Goal: Transaction & Acquisition: Purchase product/service

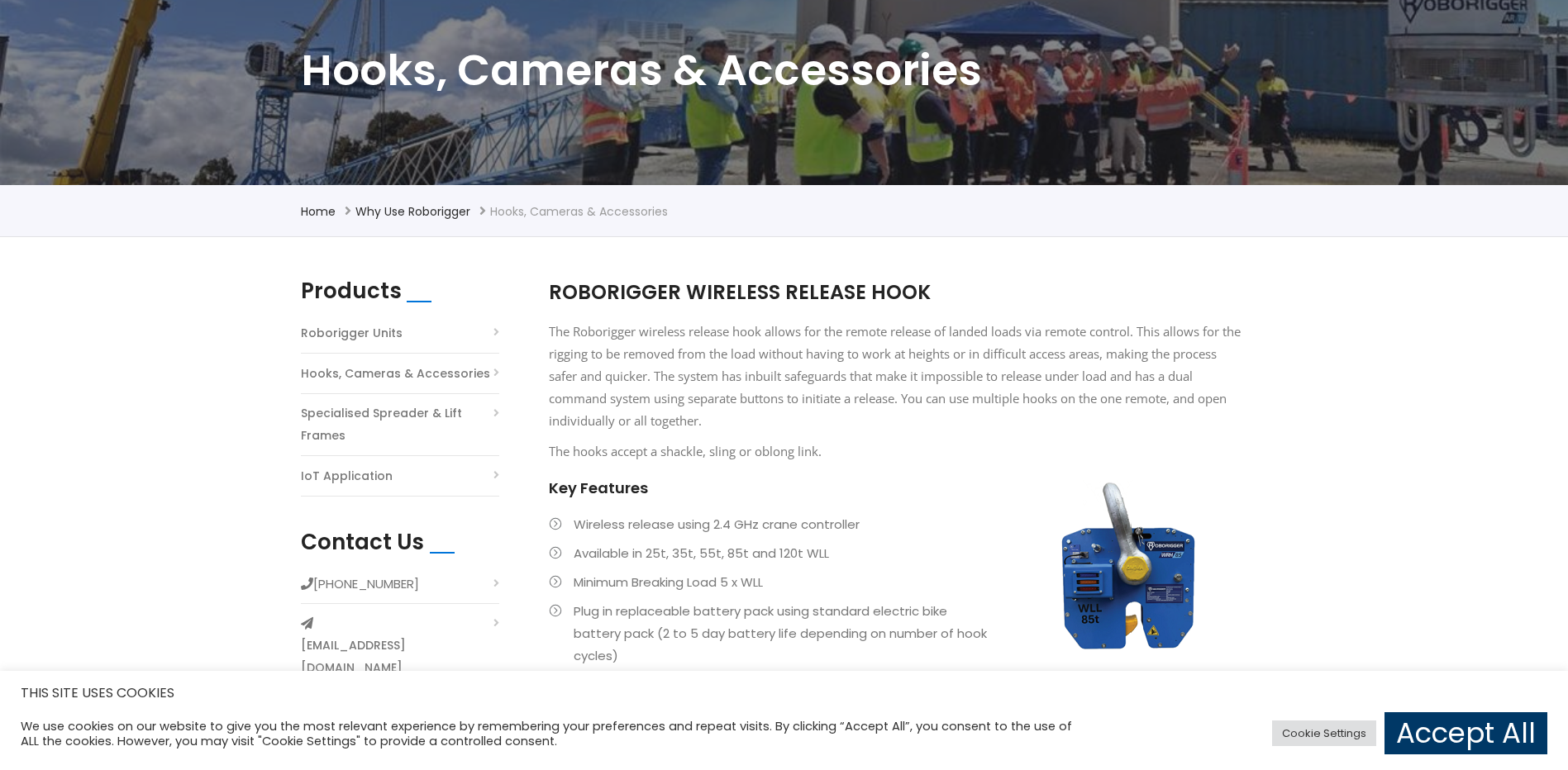
scroll to position [64, 0]
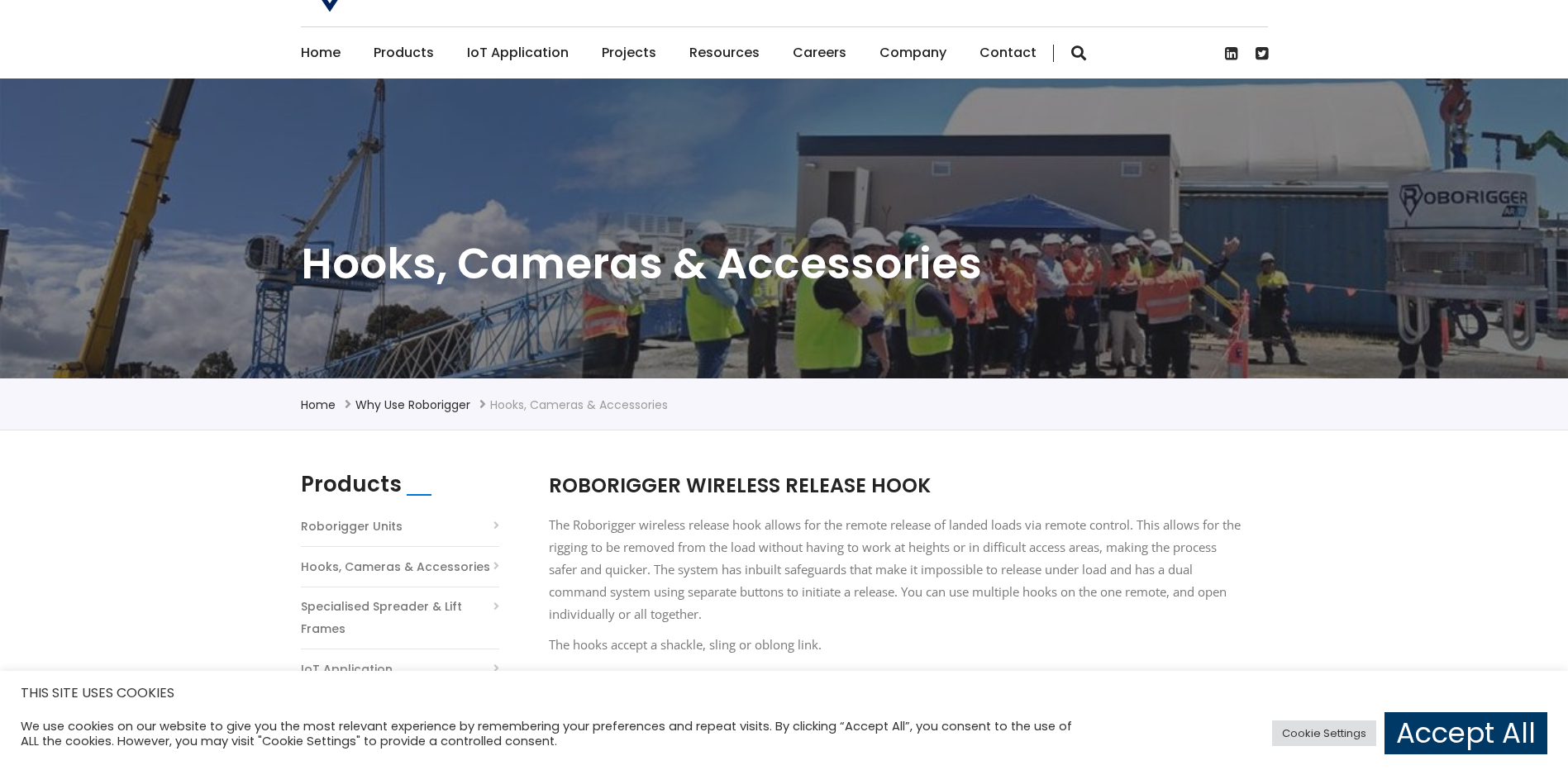
click at [394, 572] on link "Hooks, Cameras & Accessories" at bounding box center [395, 567] width 189 height 22
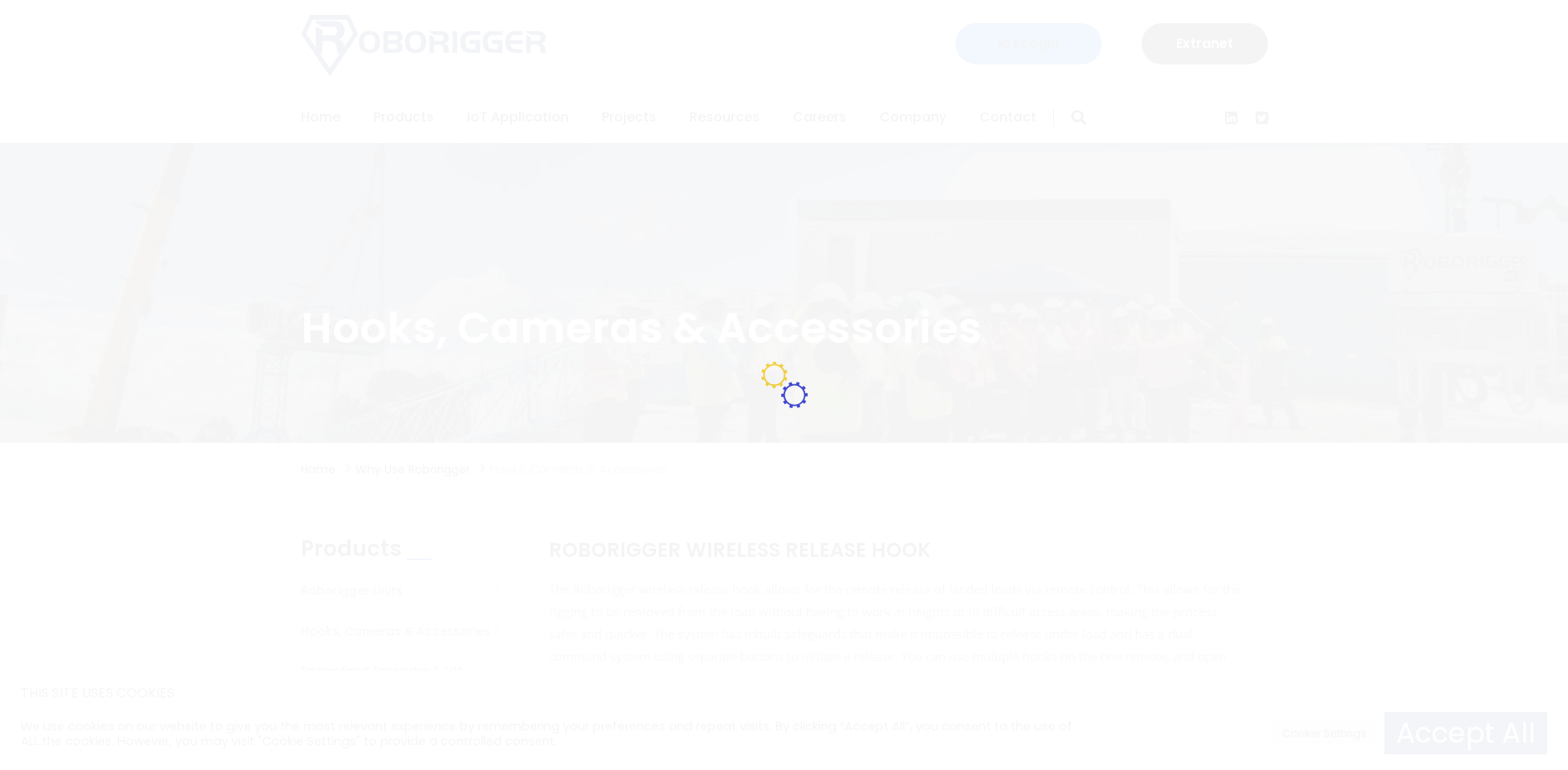
scroll to position [103, 0]
